Goal: Transaction & Acquisition: Purchase product/service

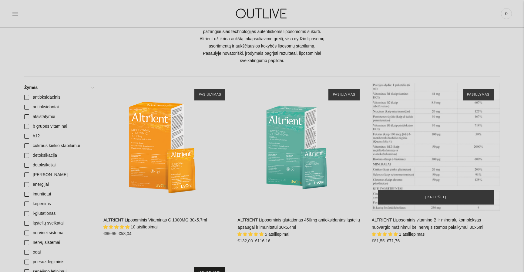
scroll to position [80, 0]
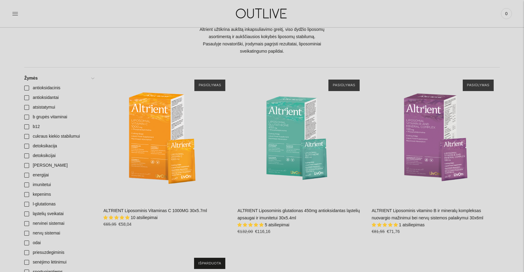
click at [441, 244] on div "**********" at bounding box center [301, 246] width 396 height 345
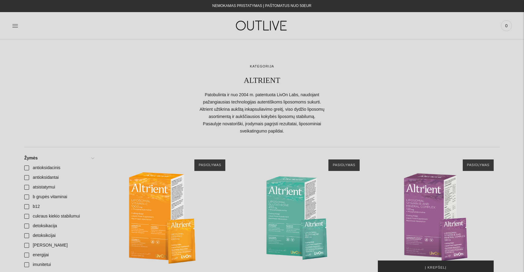
scroll to position [0, 0]
click at [38, 212] on link "b12" at bounding box center [59, 207] width 77 height 10
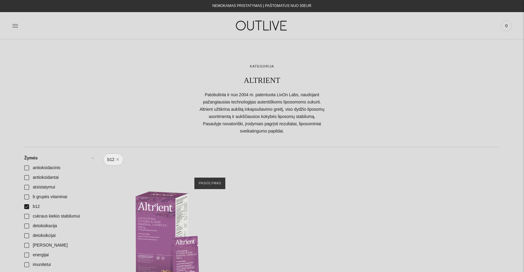
click at [263, 32] on img at bounding box center [262, 25] width 76 height 21
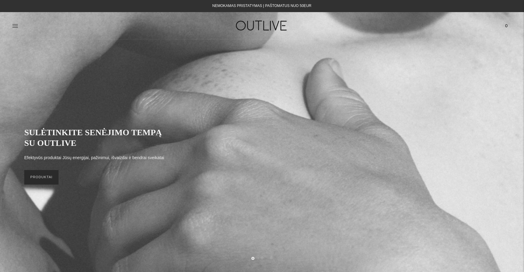
click at [50, 184] on link "PRODUKTAI" at bounding box center [41, 177] width 34 height 15
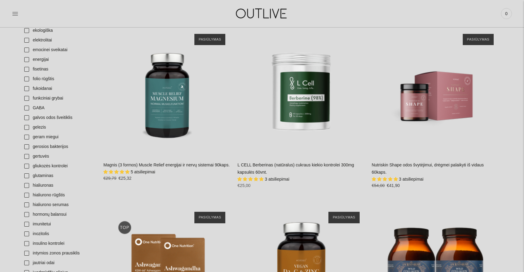
scroll to position [614, 0]
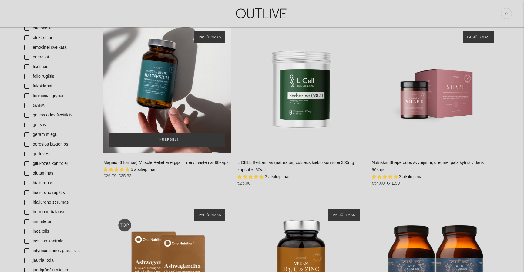
click at [182, 100] on div "Magnis (3 formos) Muscle Relief energijai ir nervų sistemai 90kaps.\a" at bounding box center [167, 89] width 128 height 128
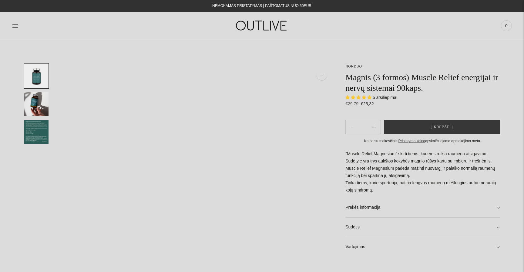
select select "**********"
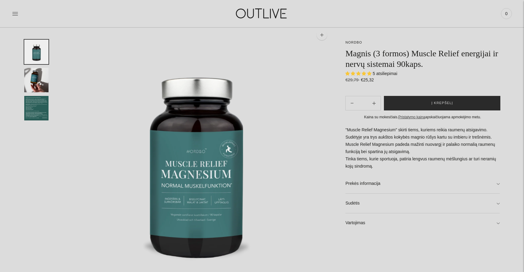
scroll to position [31, 0]
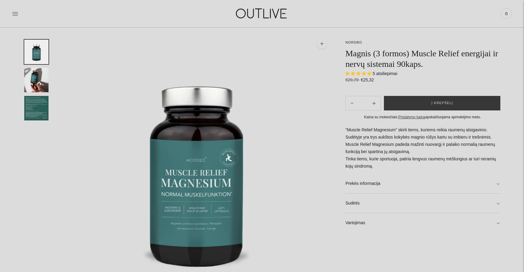
click at [296, 55] on img at bounding box center [197, 168] width 272 height 272
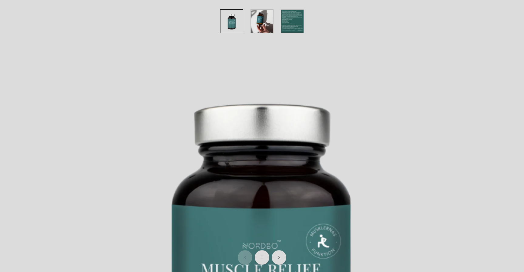
click at [337, 40] on img at bounding box center [262, 262] width 524 height 524
